Goal: Find specific page/section: Find specific page/section

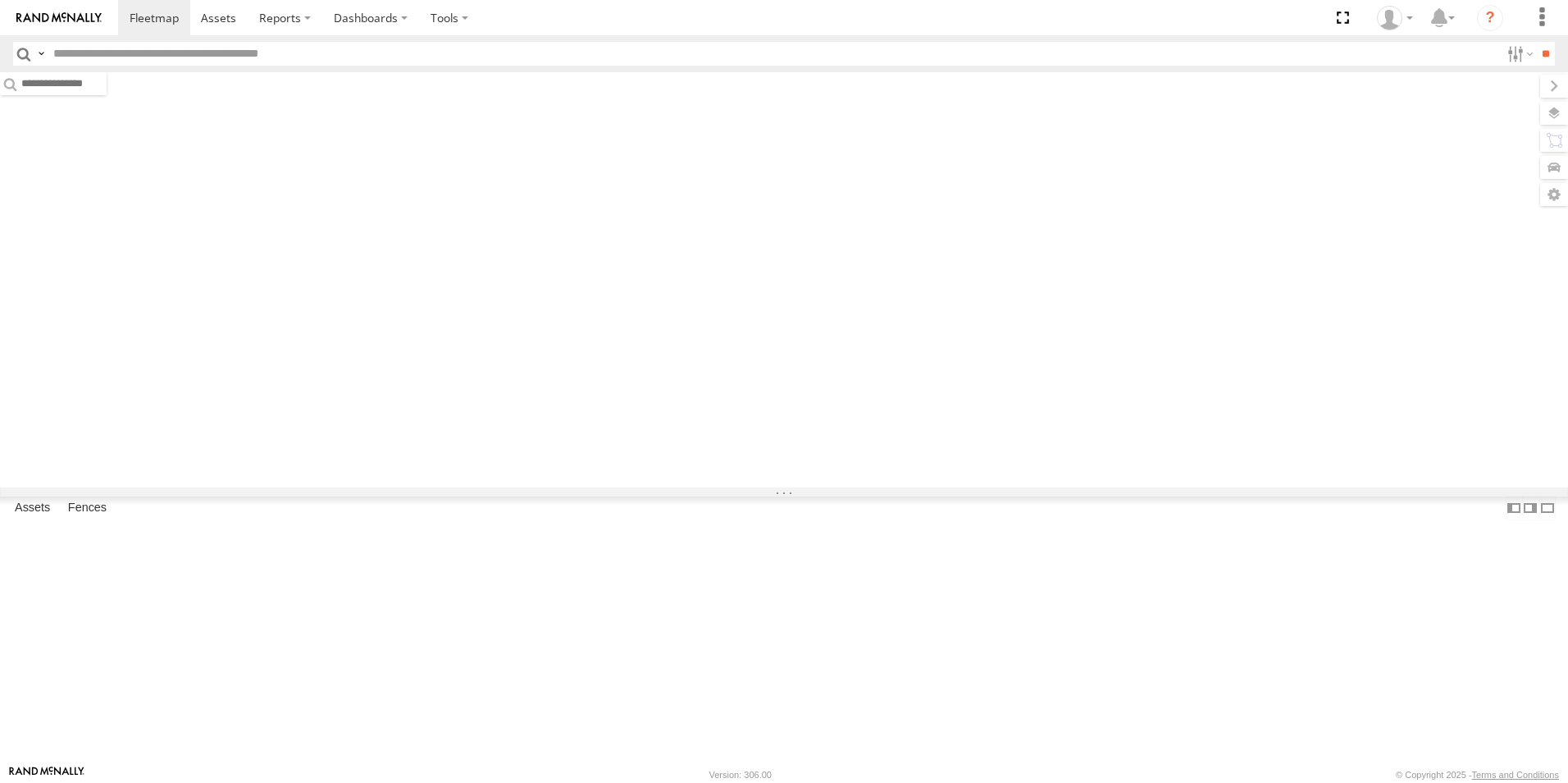
click at [180, 59] on input "text" at bounding box center [773, 54] width 1453 height 24
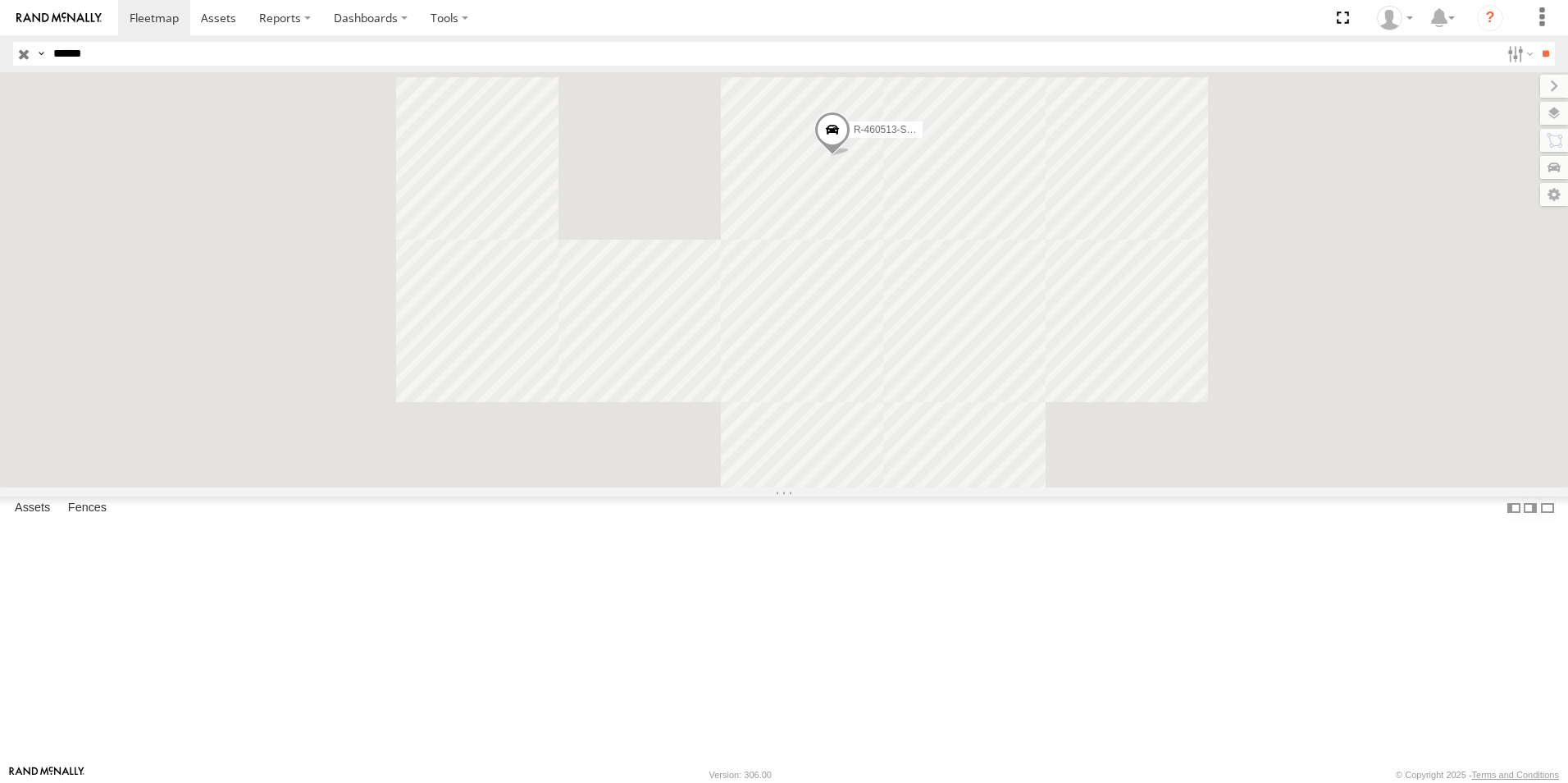
type input "******"
click at [1536, 42] on input "**" at bounding box center [1545, 54] width 19 height 24
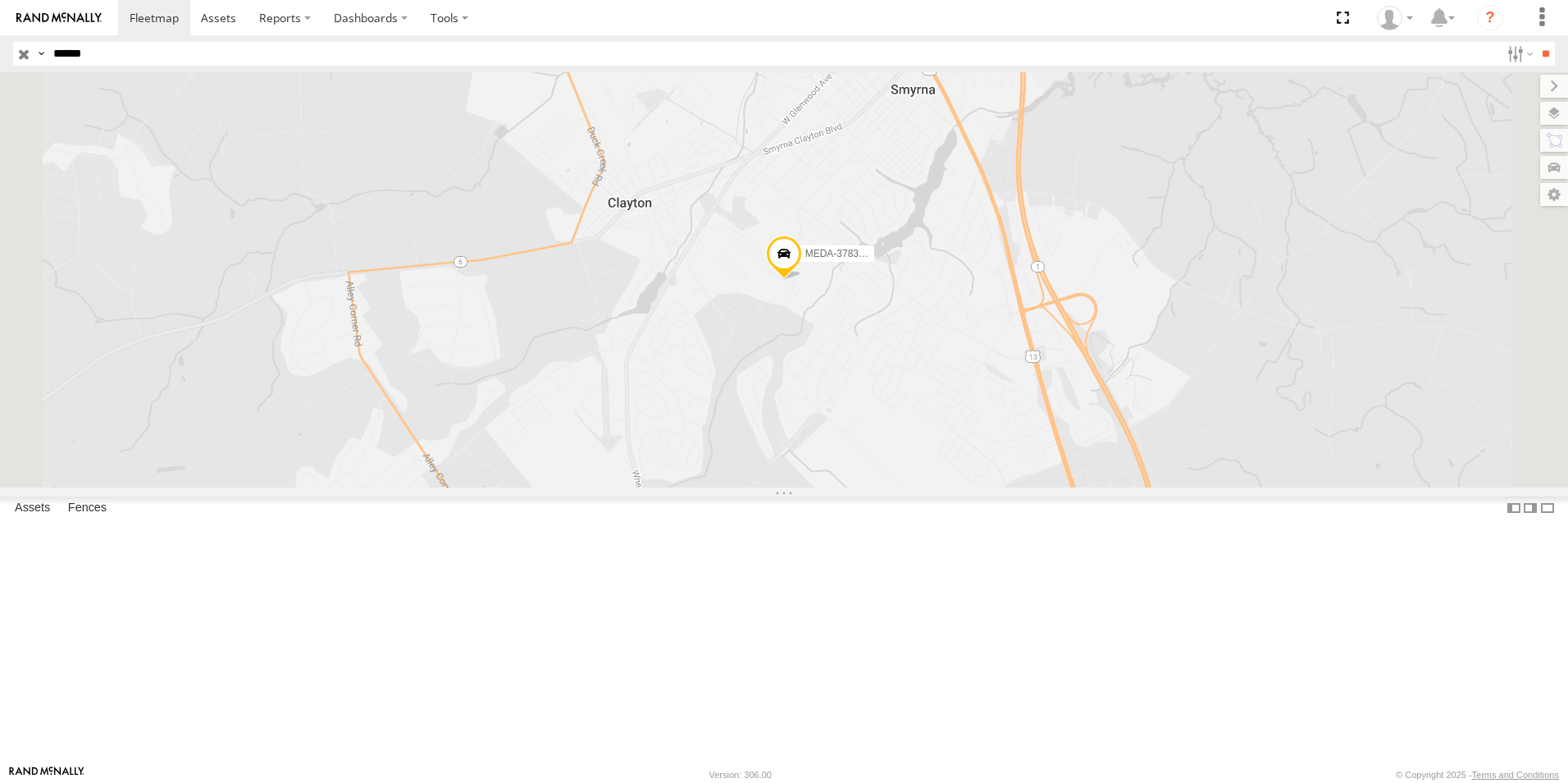
click at [0, 0] on div "C-05" at bounding box center [0, 0] width 0 height 0
